Goal: Task Accomplishment & Management: Manage account settings

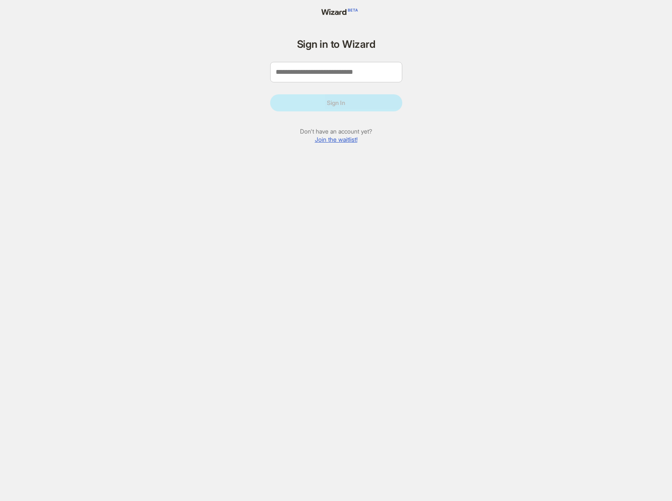
click at [330, 145] on form "Sign in to Wizard Sign In Don't have an account yet? Join the waitlist!" at bounding box center [336, 94] width 132 height 110
click at [334, 138] on link "Join the waitlist!" at bounding box center [336, 139] width 43 height 7
click at [346, 74] on input "tel" at bounding box center [336, 72] width 132 height 20
click at [434, 58] on div "Sign in to Wizard Sign In Don't have an account yet? Join the waitlist! Welcome…" at bounding box center [336, 250] width 672 height 501
click at [344, 6] on div "Sign in to Wizard Sign In Don't have an account yet? Join the waitlist!" at bounding box center [336, 250] width 149 height 501
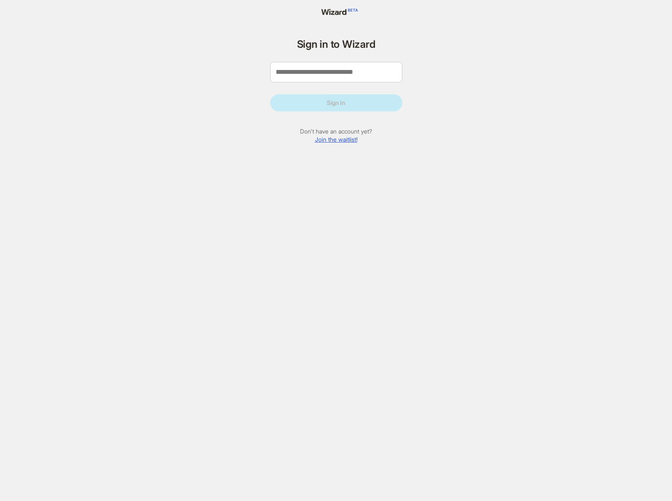
click at [343, 14] on icon at bounding box center [336, 12] width 46 height 6
